Goal: Navigation & Orientation: Go to known website

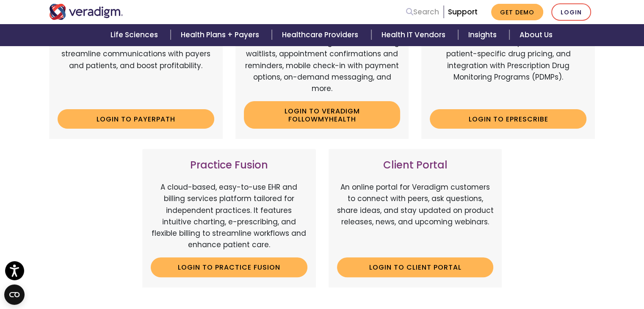
scroll to position [120, 0]
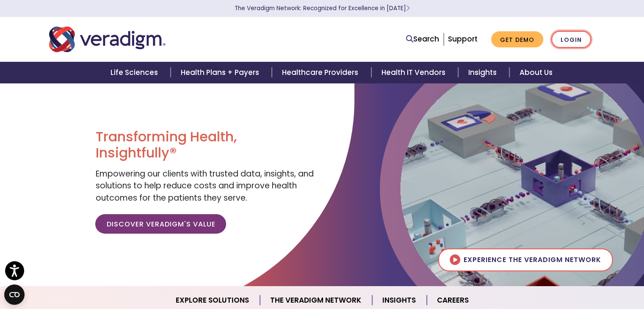
click at [565, 36] on link "Login" at bounding box center [571, 39] width 40 height 17
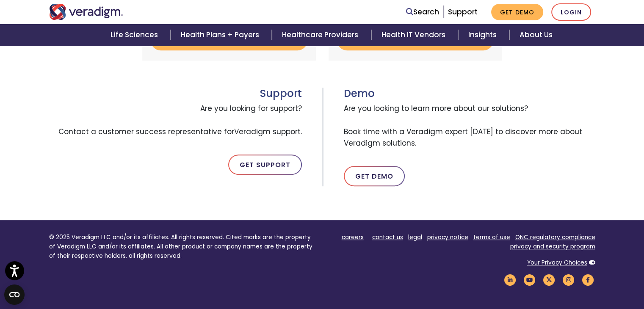
scroll to position [421, 0]
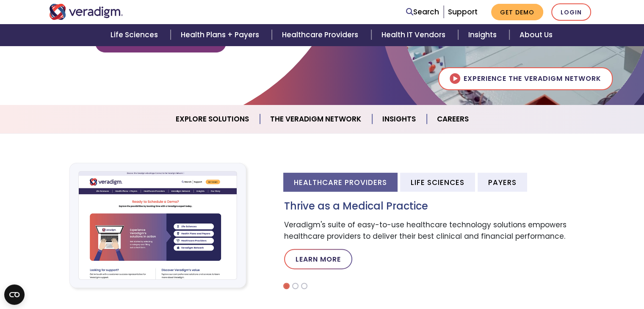
scroll to position [191, 0]
